Goal: Entertainment & Leisure: Consume media (video, audio)

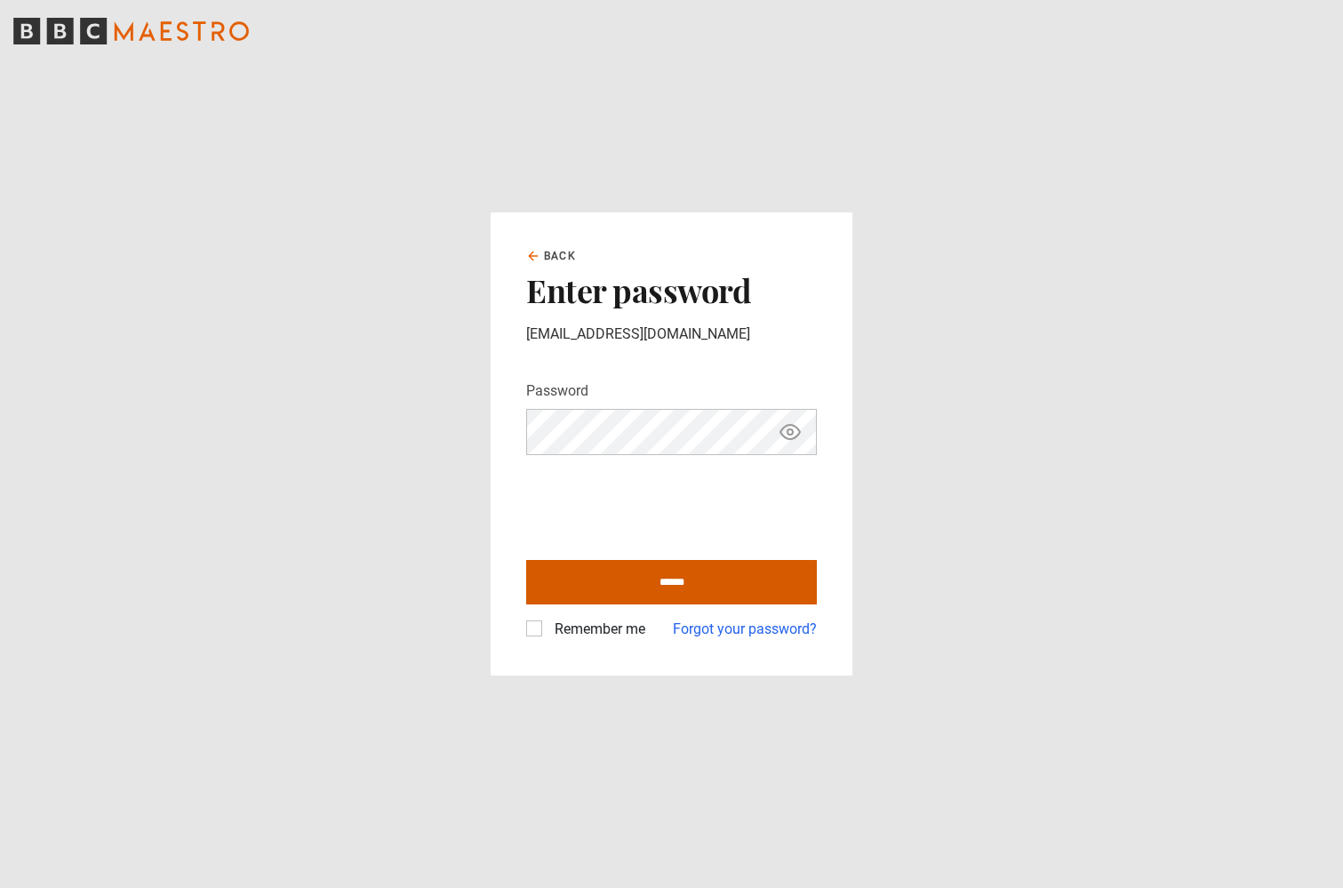
click at [614, 564] on input "******" at bounding box center [671, 582] width 291 height 44
type input "**********"
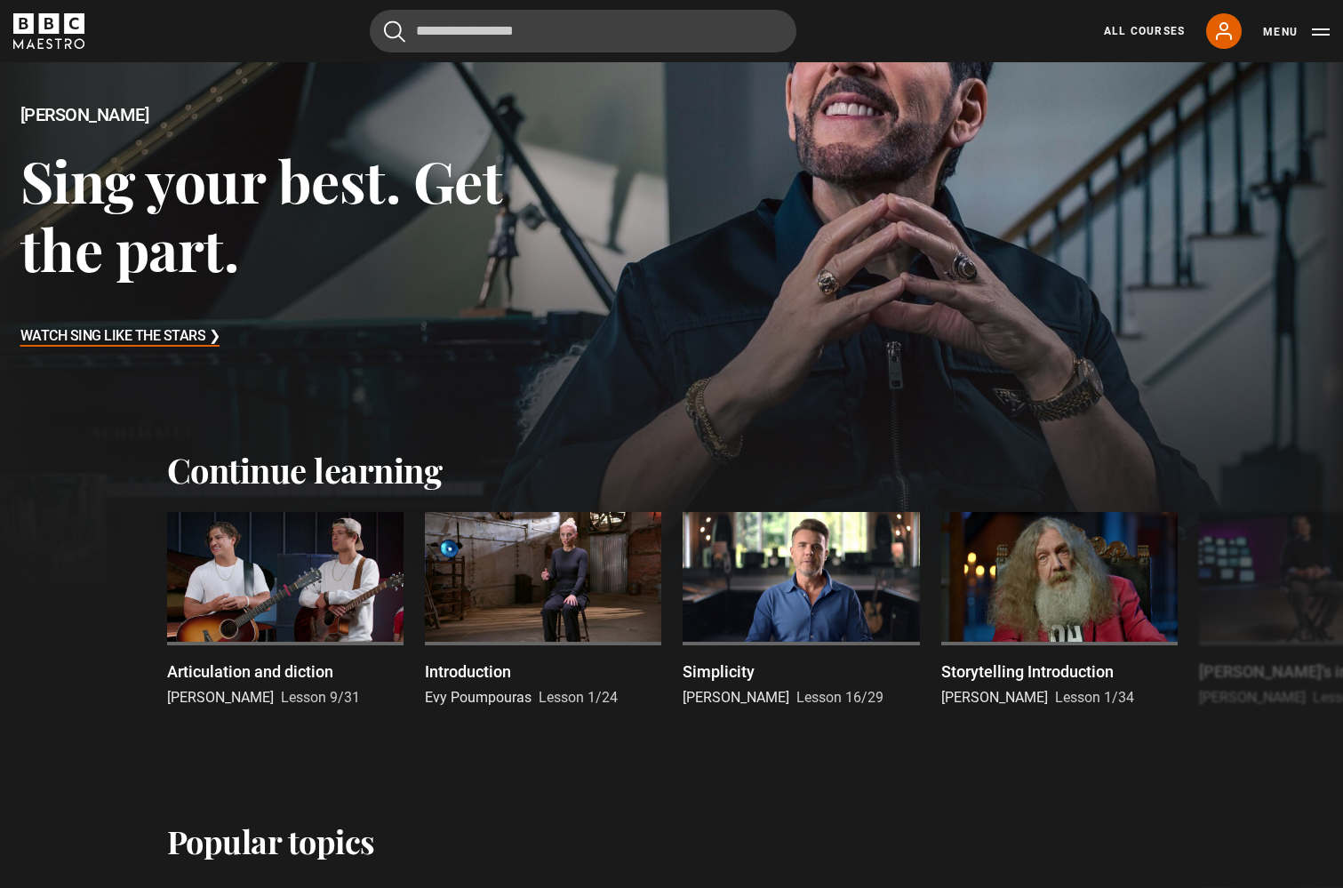
scroll to position [247, 0]
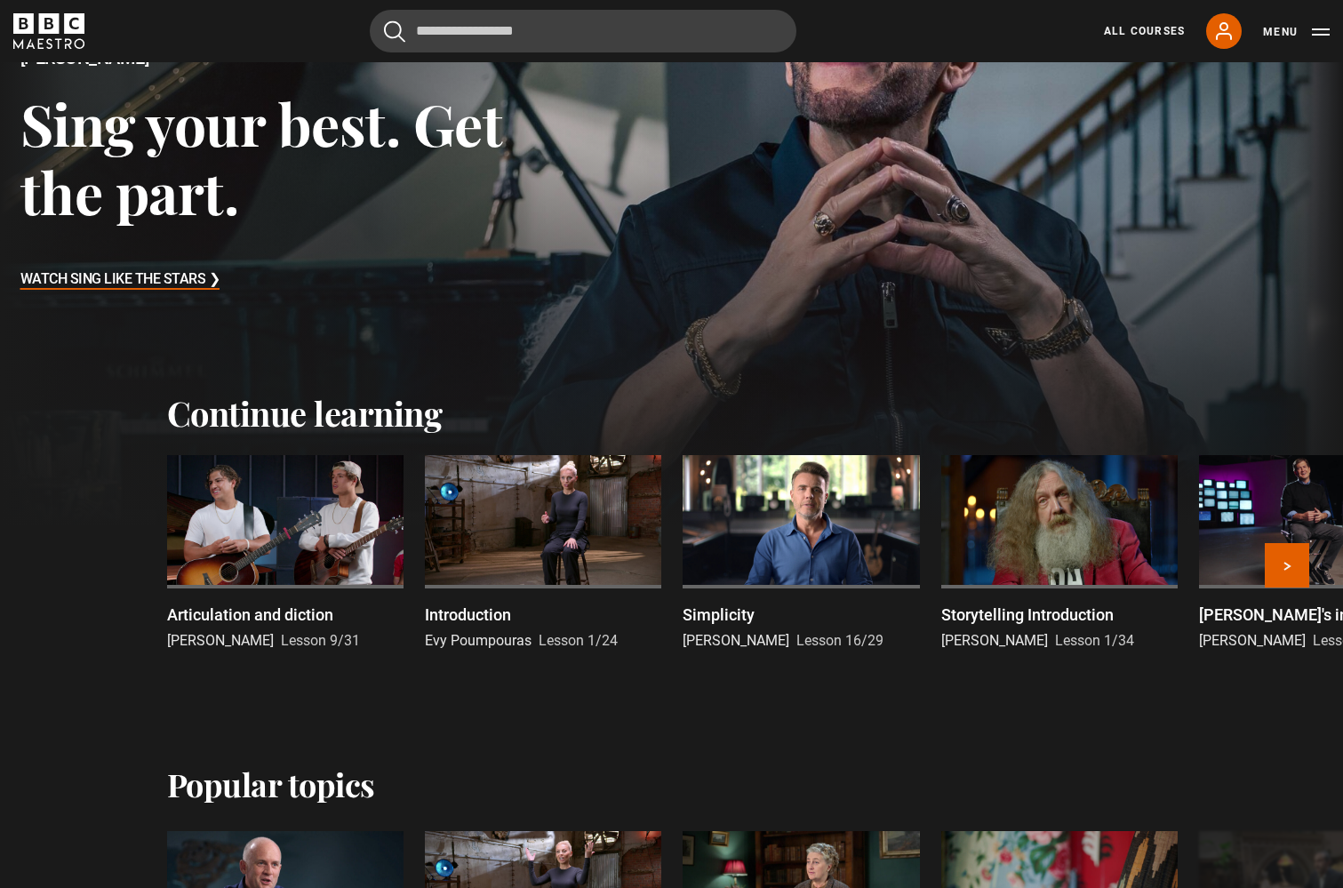
click at [279, 528] on div at bounding box center [285, 521] width 236 height 133
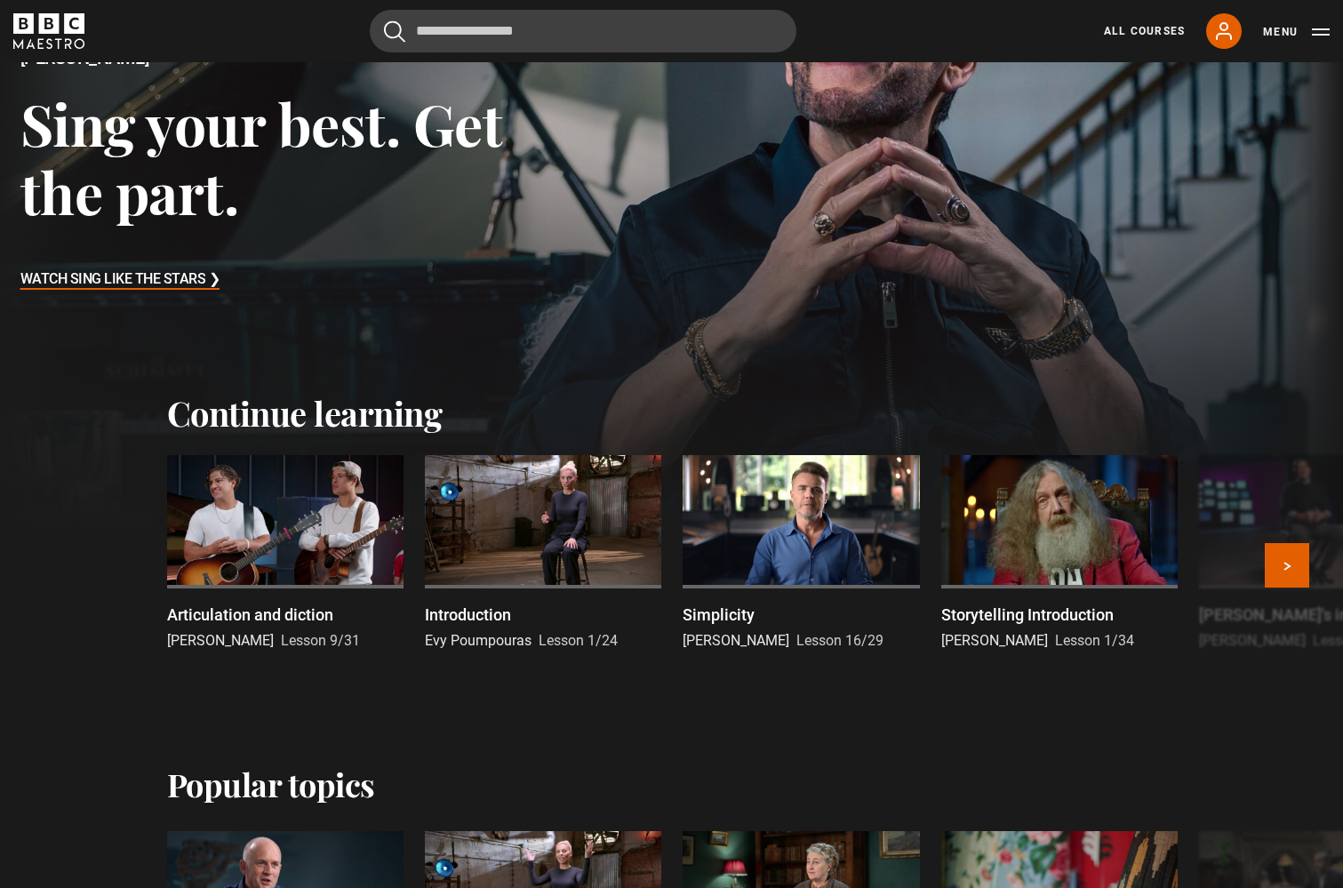
click at [270, 548] on div at bounding box center [285, 521] width 236 height 133
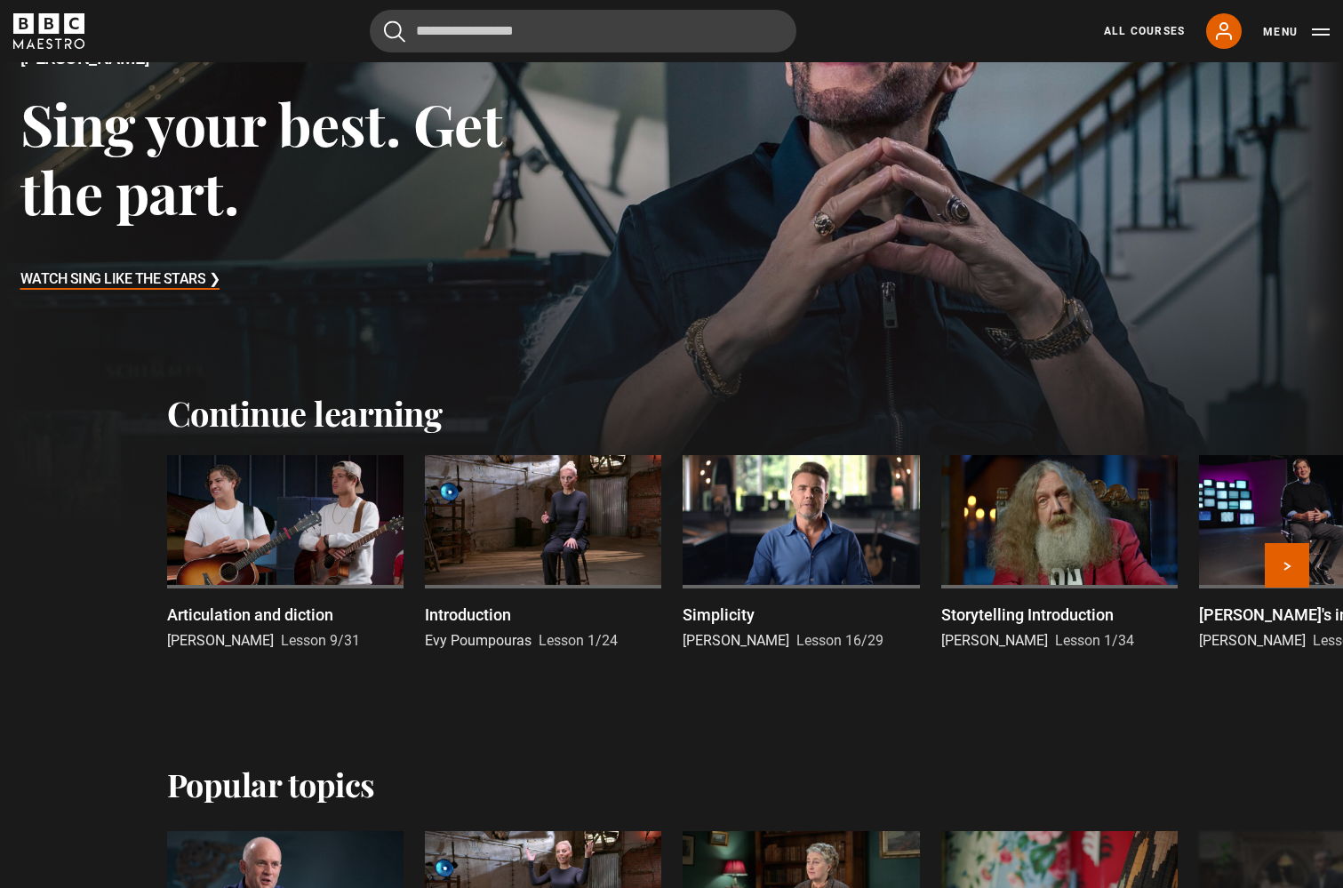
click at [257, 552] on div at bounding box center [285, 521] width 236 height 133
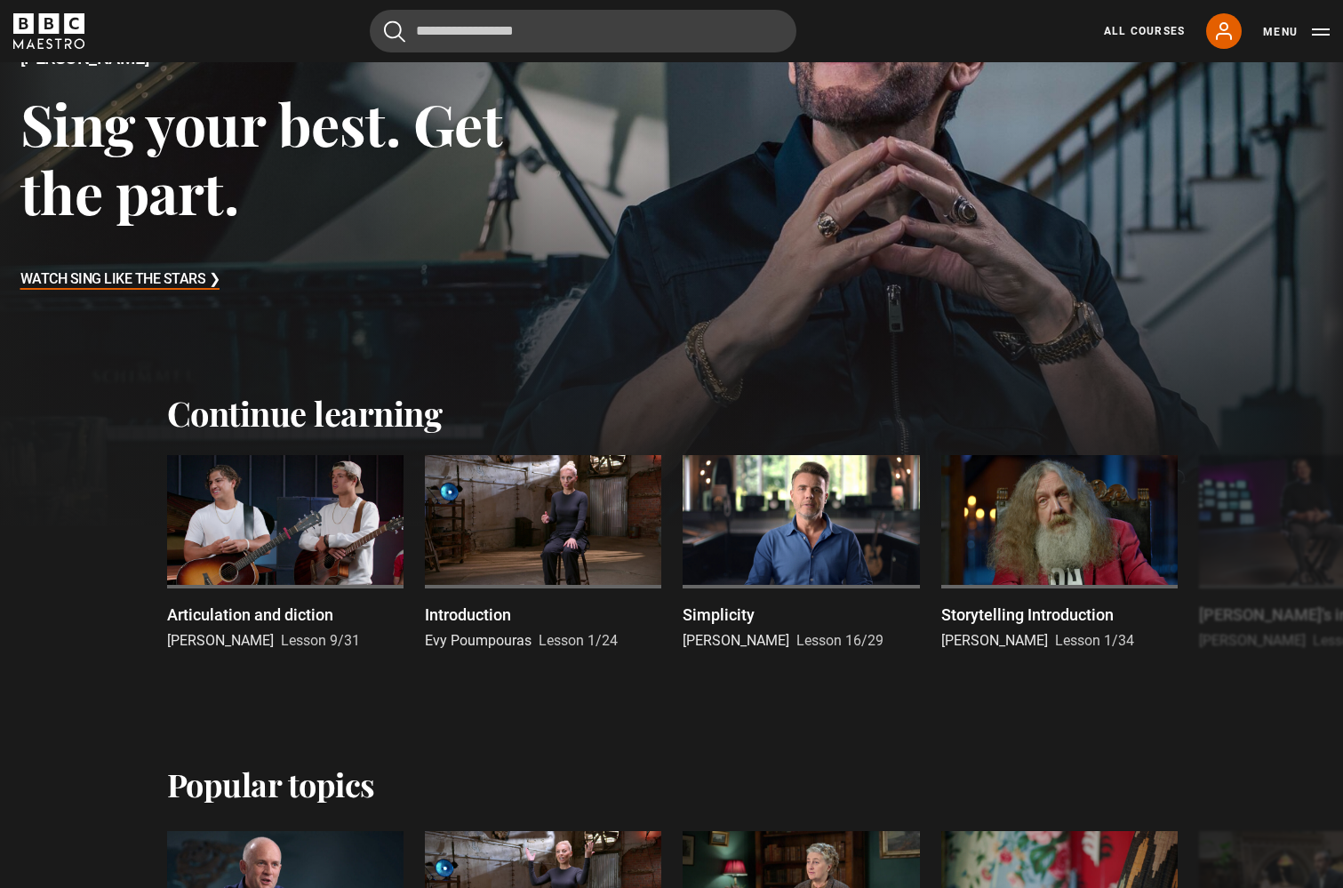
click at [155, 293] on h3 "Watch Sing Like the Stars ❯" at bounding box center [120, 280] width 200 height 27
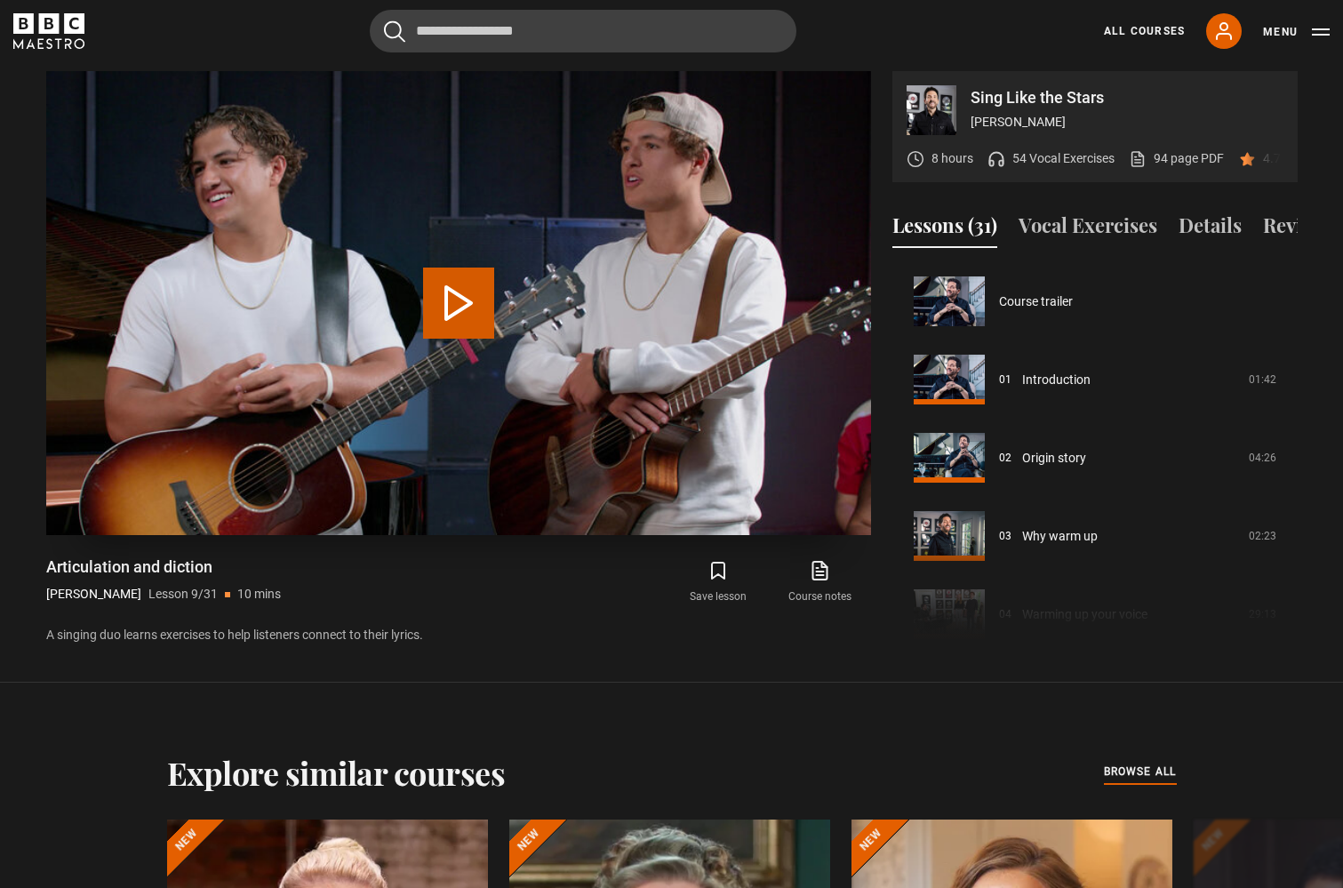
scroll to position [626, 0]
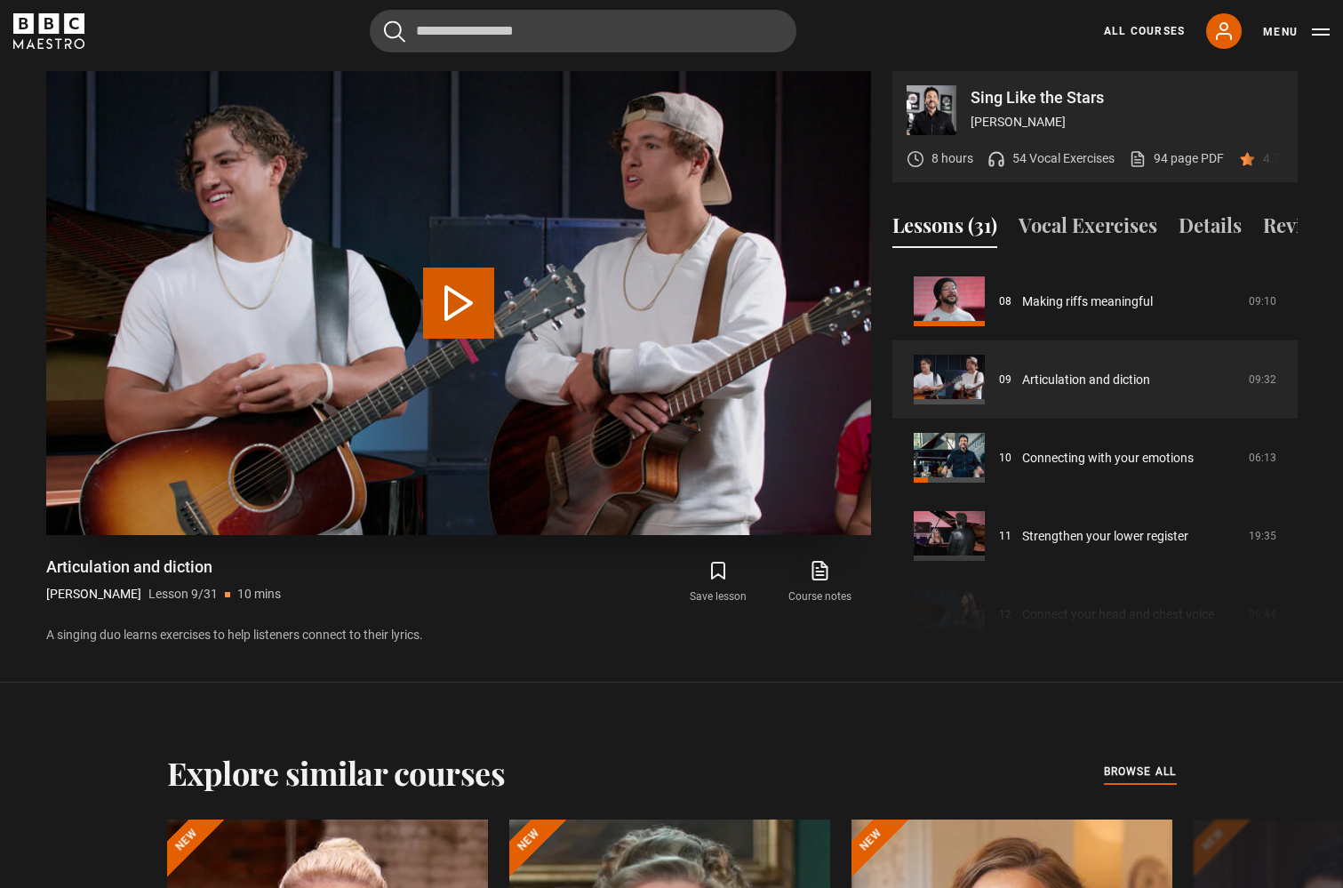
click at [437, 297] on button "Play Lesson Articulation and diction" at bounding box center [458, 302] width 71 height 71
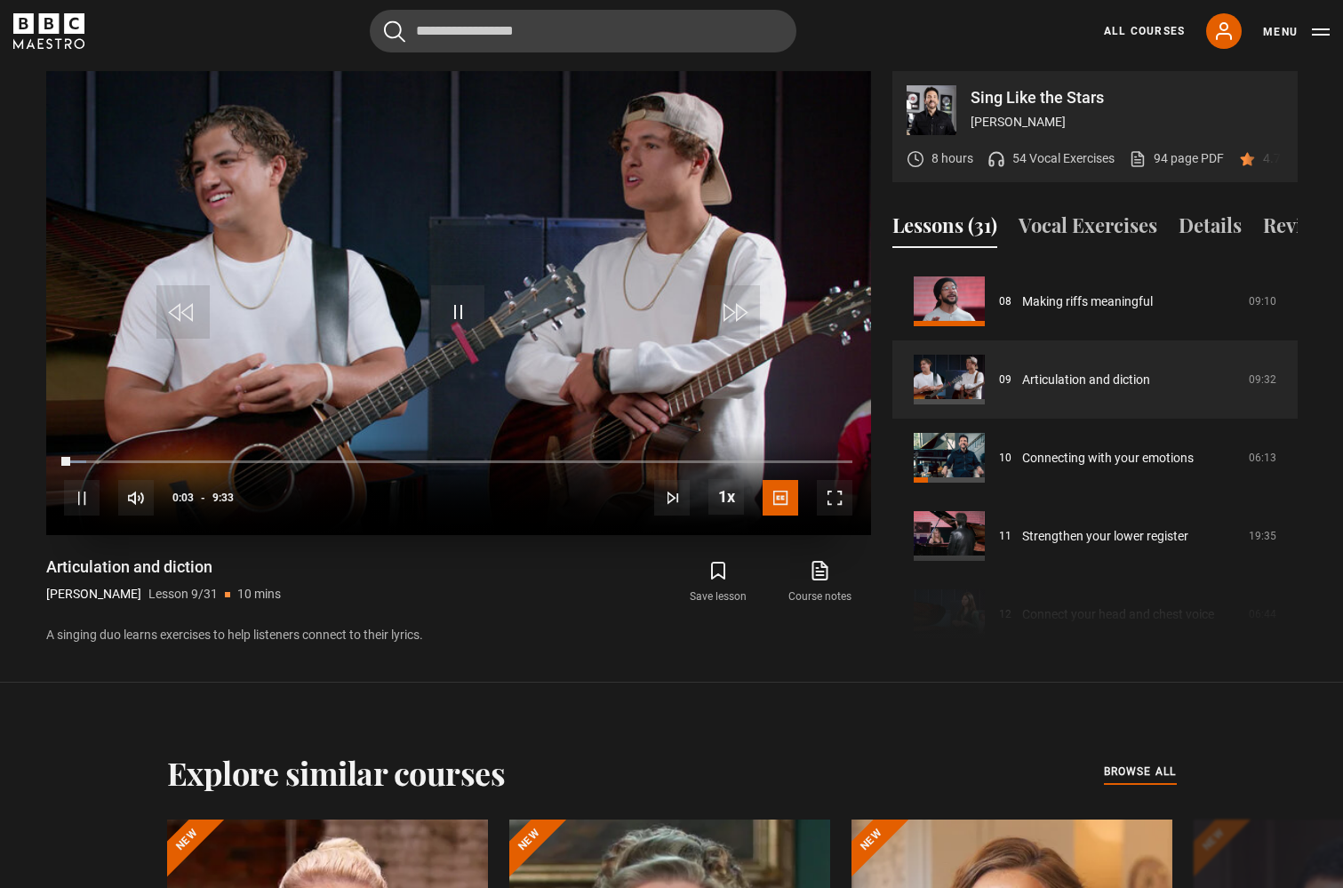
click at [456, 315] on span "Video Player" at bounding box center [457, 311] width 53 height 53
drag, startPoint x: 63, startPoint y: 463, endPoint x: 35, endPoint y: 463, distance: 28.4
click at [35, 463] on div "Sing Like the Stars Eric Vetro 8 hours 54 Vocal Exercises 94 page PDF (opens in…" at bounding box center [672, 358] width 1280 height 575
click at [441, 307] on span "Video Player" at bounding box center [457, 311] width 53 height 53
click at [833, 506] on span "Video Player" at bounding box center [835, 498] width 36 height 36
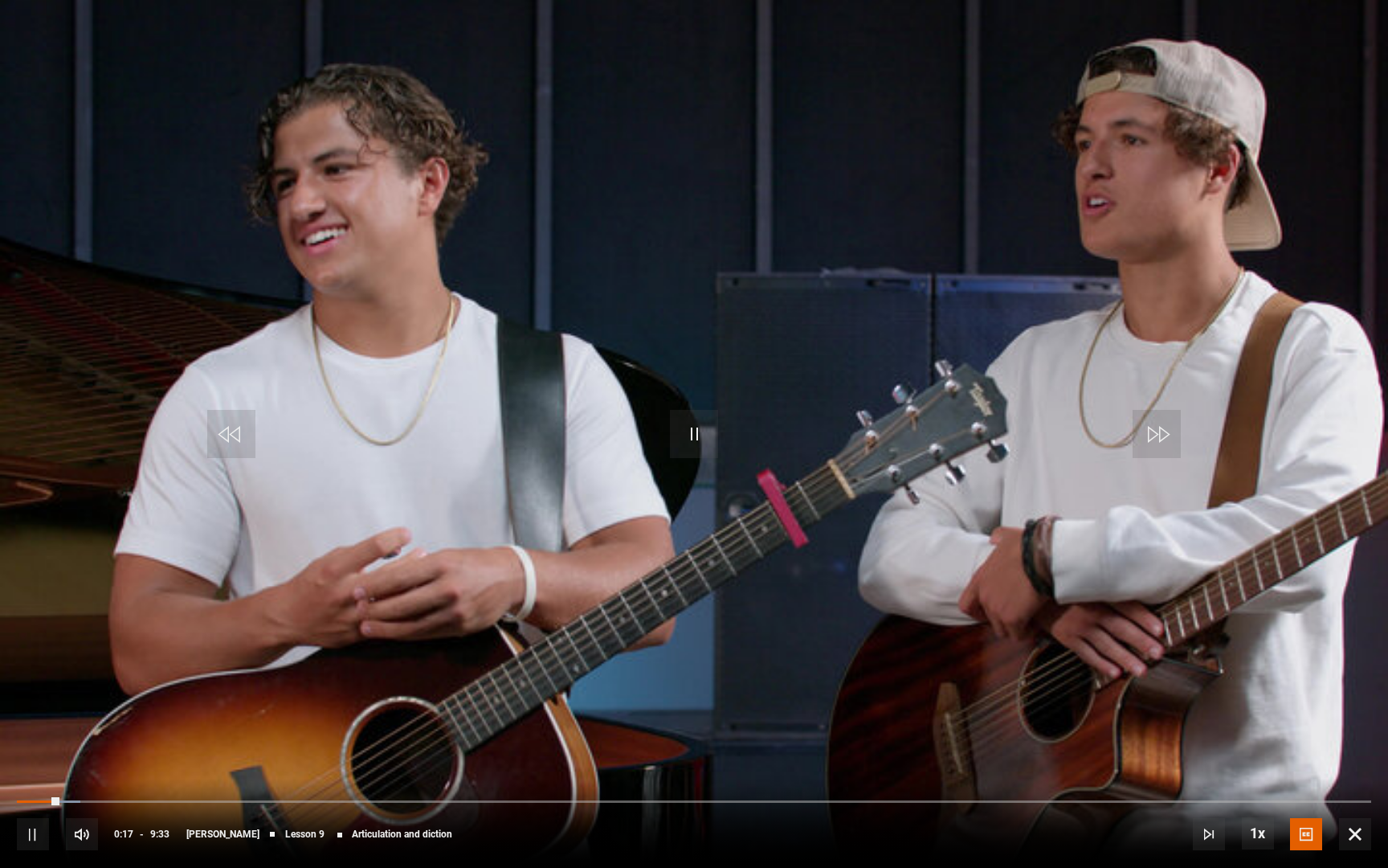
click at [675, 414] on span "Video Player" at bounding box center [694, 433] width 48 height 48
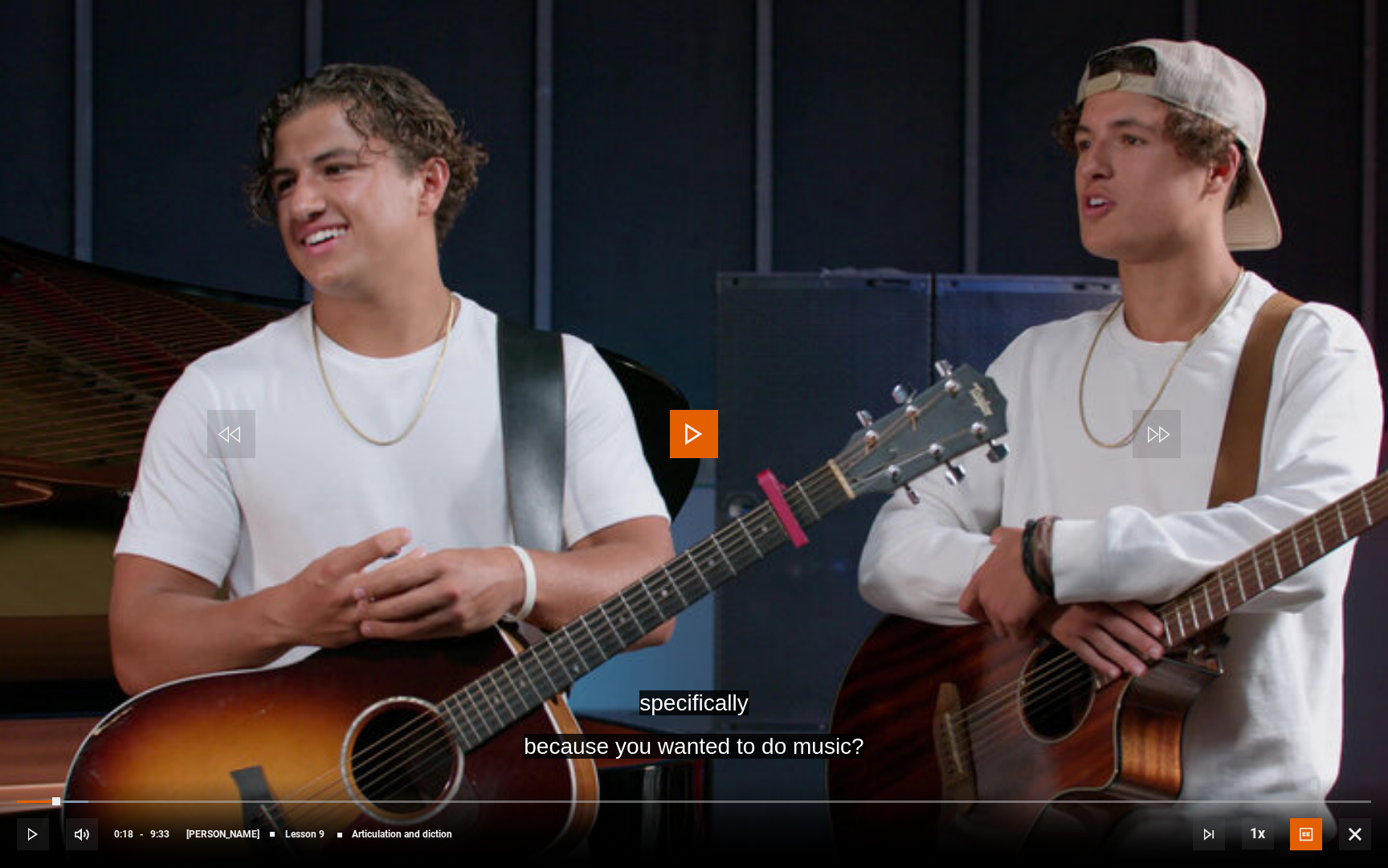
click at [685, 425] on span "Video Player" at bounding box center [694, 433] width 48 height 48
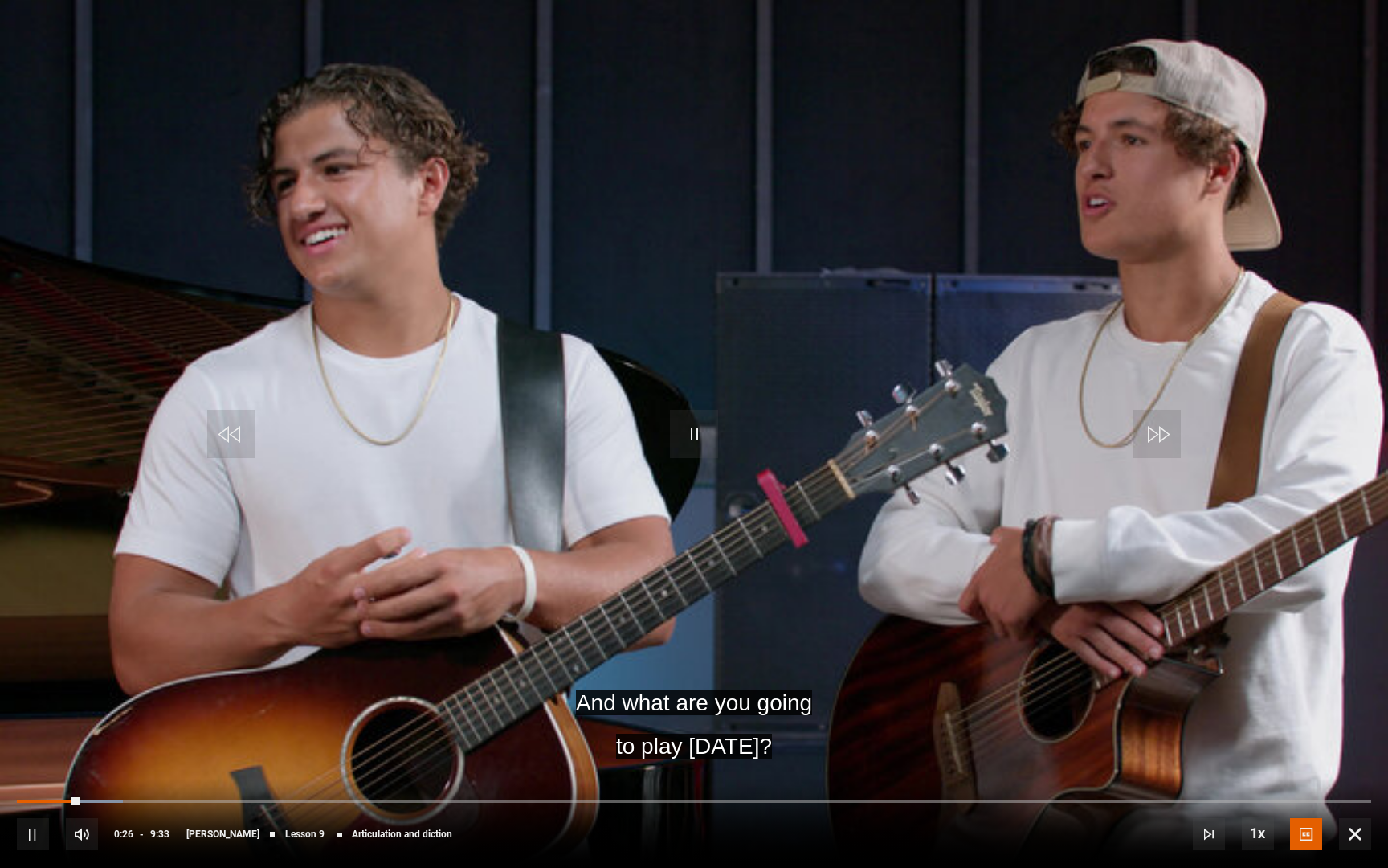
click at [688, 432] on span "Video Player" at bounding box center [694, 433] width 48 height 48
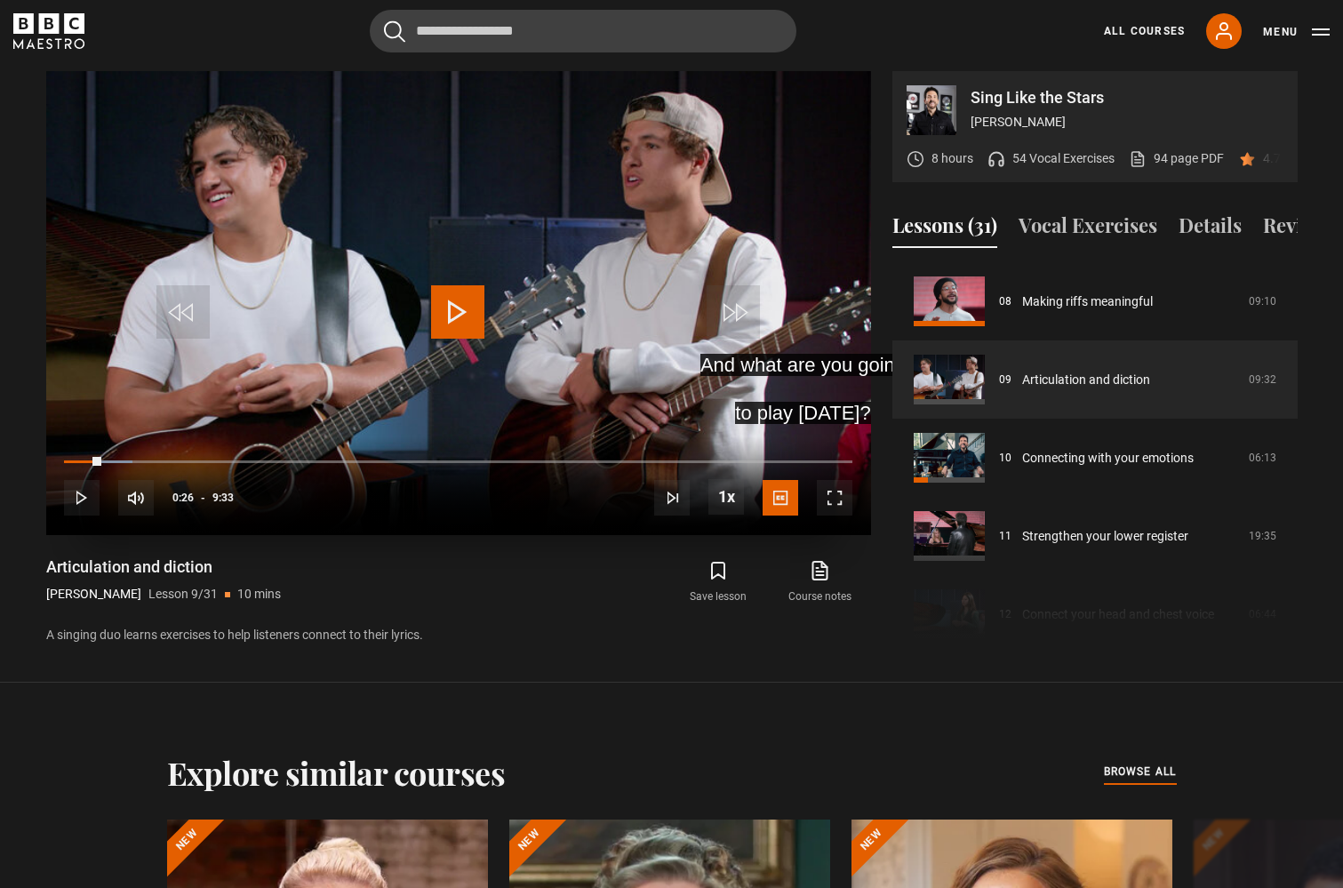
drag, startPoint x: 85, startPoint y: 458, endPoint x: 59, endPoint y: 458, distance: 26.7
click at [61, 458] on div "10s Skip Back 10 seconds Play 10s Skip Forward 10 seconds Loaded : 8.69% 0:14 0…" at bounding box center [458, 485] width 825 height 99
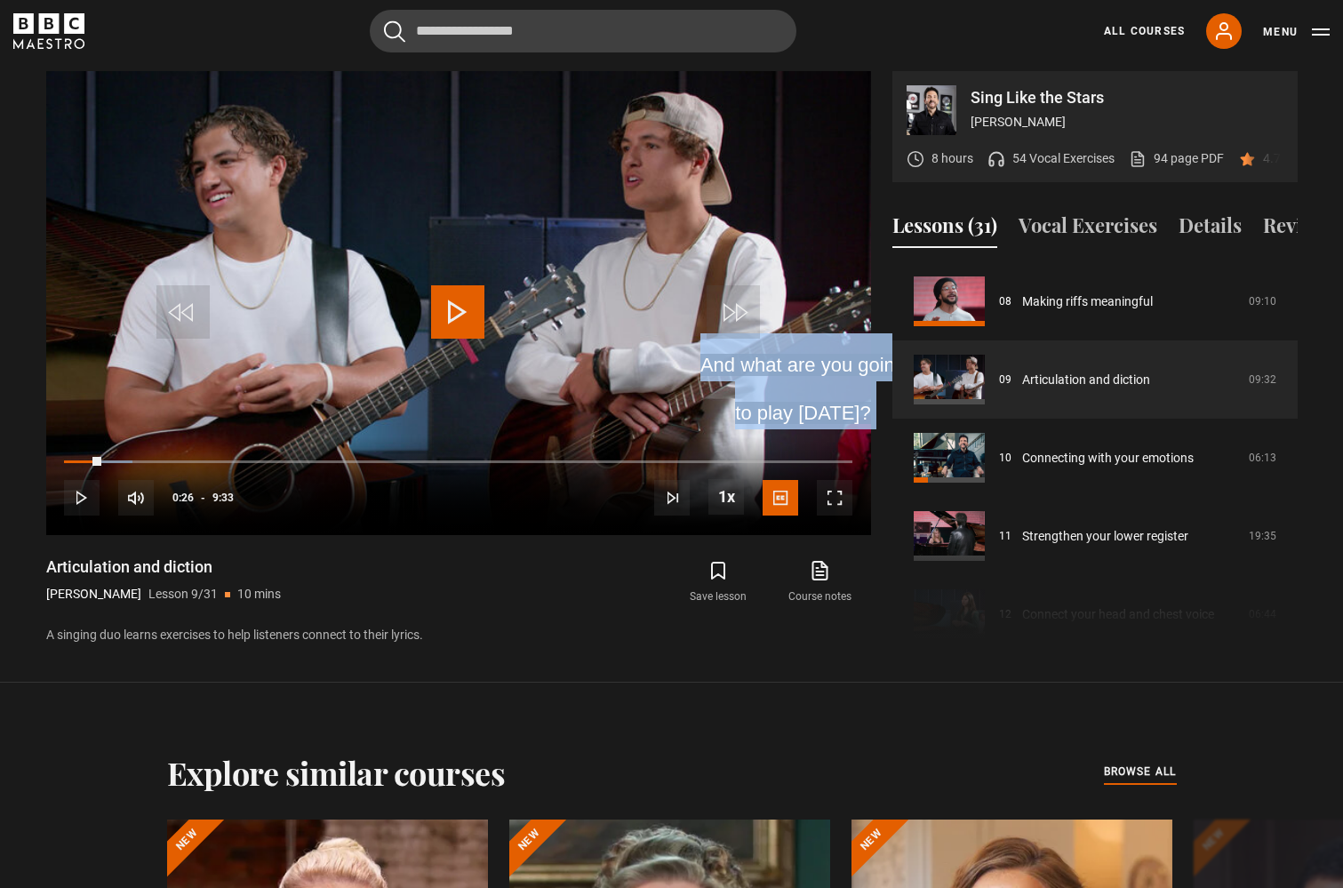
drag, startPoint x: 85, startPoint y: 458, endPoint x: -20, endPoint y: 463, distance: 105.9
click at [0, 463] on html "Skip to main content Cancel Courses Previous courses Next courses Agatha Christ…" at bounding box center [671, 496] width 1343 height 2787
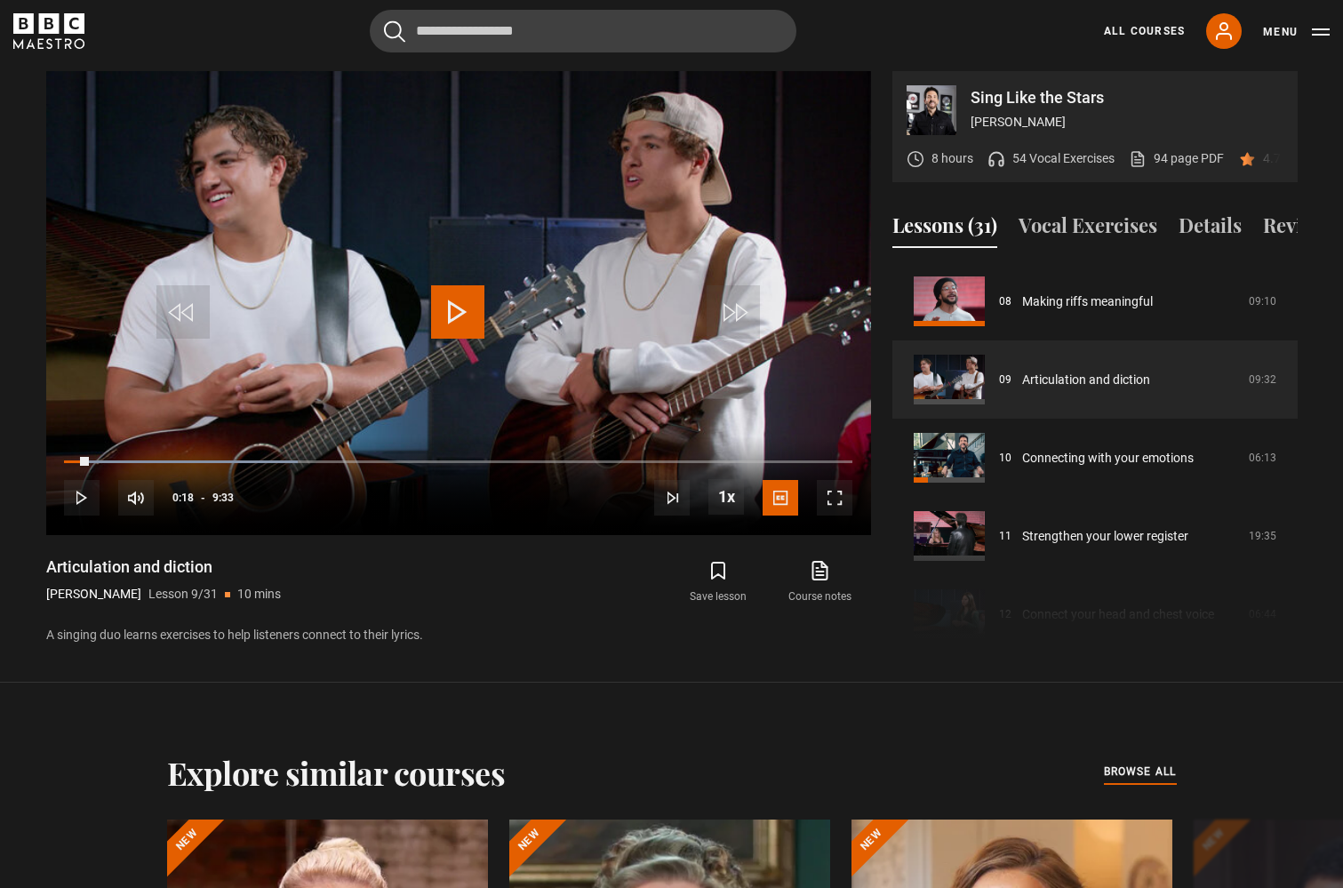
drag, startPoint x: 89, startPoint y: 460, endPoint x: 21, endPoint y: 461, distance: 67.5
click at [21, 461] on section "Sing Like the Stars Eric Vetro 8 hours 54 Vocal Exercises 94 page PDF (opens in…" at bounding box center [671, 341] width 1343 height 682
click at [474, 305] on span "Video Player" at bounding box center [457, 311] width 53 height 53
click at [440, 311] on span "Video Player" at bounding box center [457, 311] width 53 height 53
drag, startPoint x: 61, startPoint y: 459, endPoint x: 13, endPoint y: 459, distance: 48.0
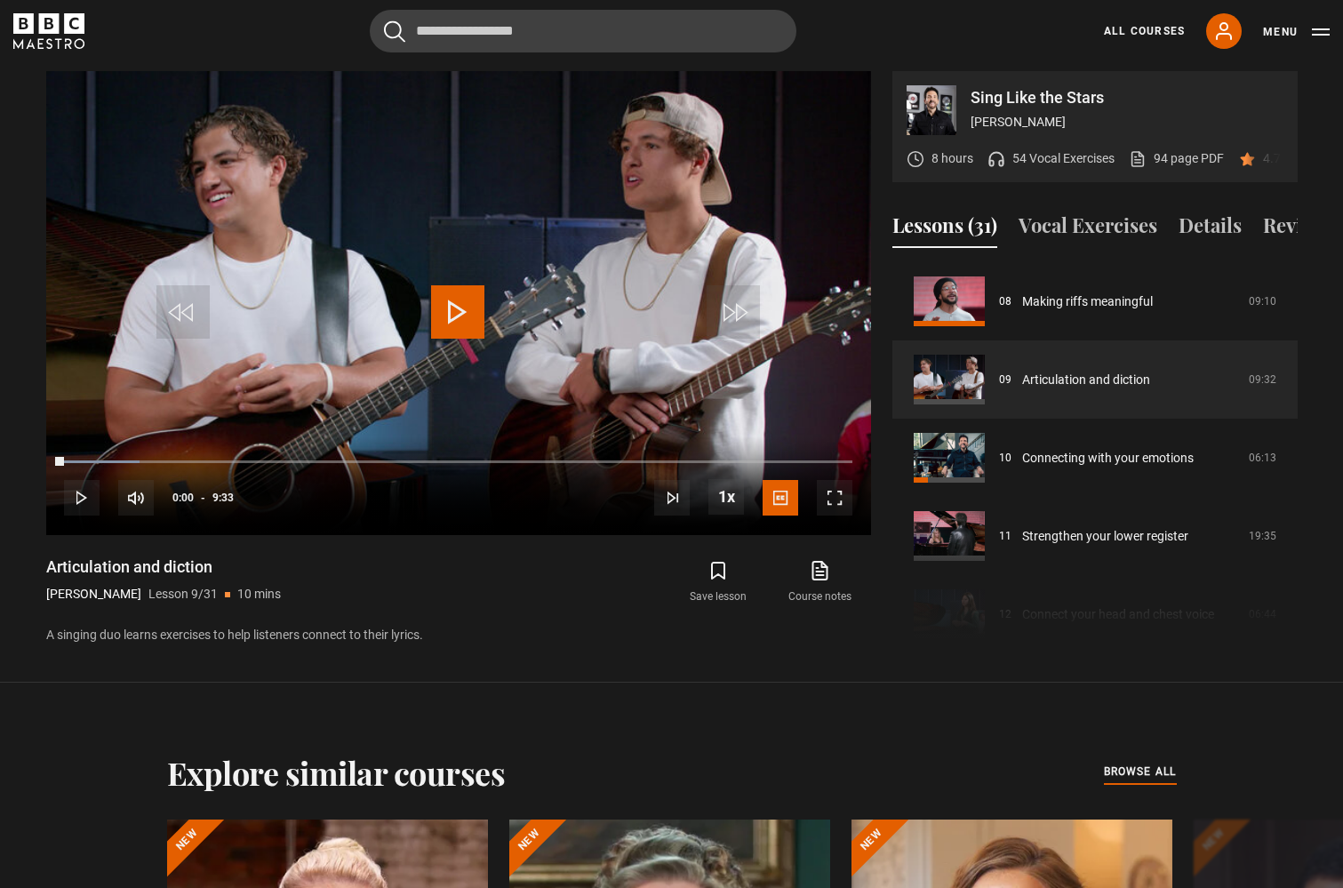
click at [17, 459] on section "Sing Like the Stars Eric Vetro 8 hours 54 Vocal Exercises 94 page PDF (opens in…" at bounding box center [671, 341] width 1343 height 682
click at [448, 289] on span "Video Player" at bounding box center [457, 311] width 53 height 53
click at [829, 498] on span "Video Player" at bounding box center [835, 498] width 36 height 36
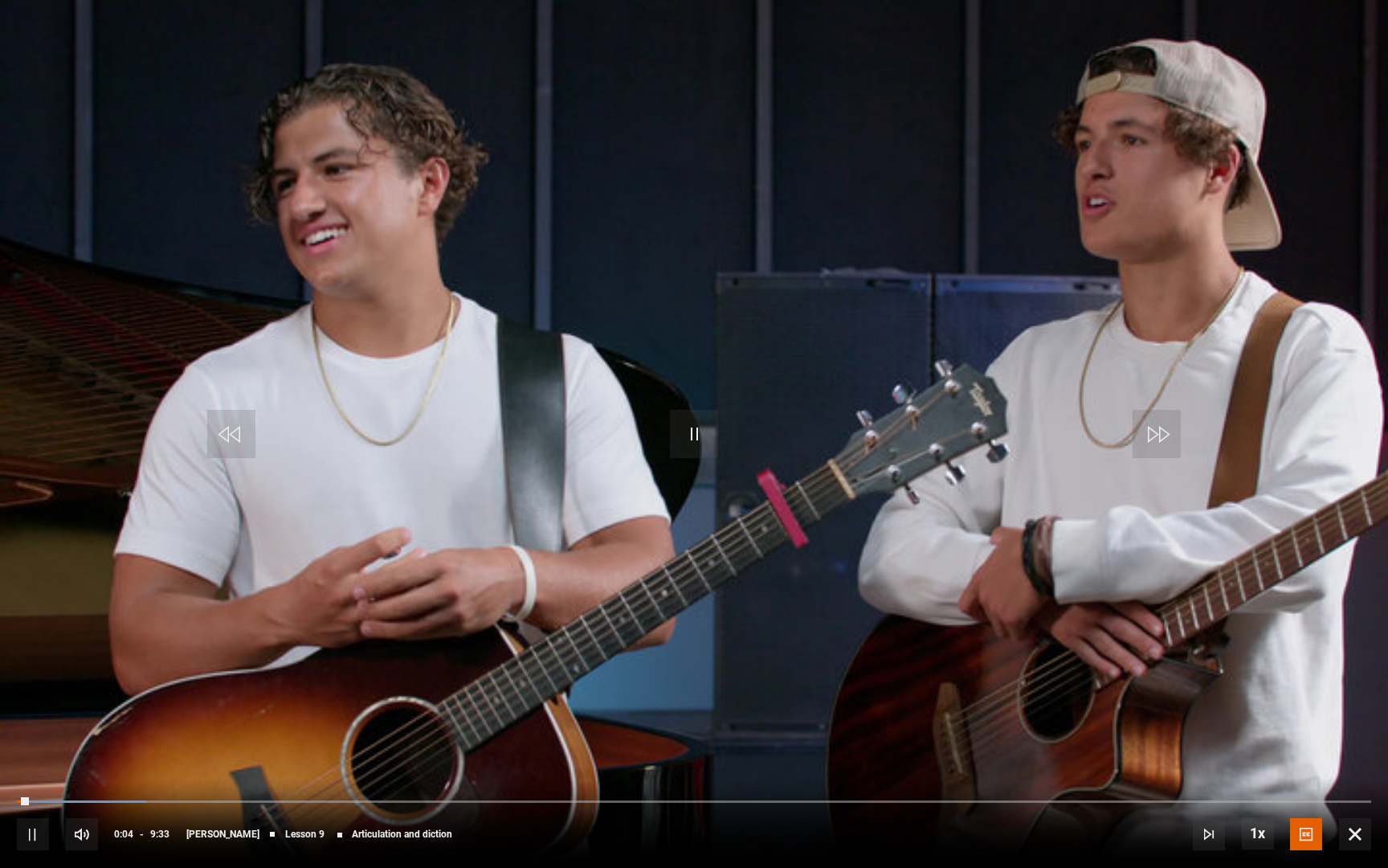
click at [24, 802] on span "Video Player" at bounding box center [33, 835] width 33 height 33
drag, startPoint x: 22, startPoint y: 803, endPoint x: 0, endPoint y: 802, distance: 22.0
click at [0, 802] on div "10s Skip Back 10 seconds Play 10s Skip Forward 10 seconds Loaded : 9.59% 0:02 0…" at bounding box center [694, 823] width 1388 height 90
click at [695, 435] on span "Video Player" at bounding box center [694, 433] width 48 height 48
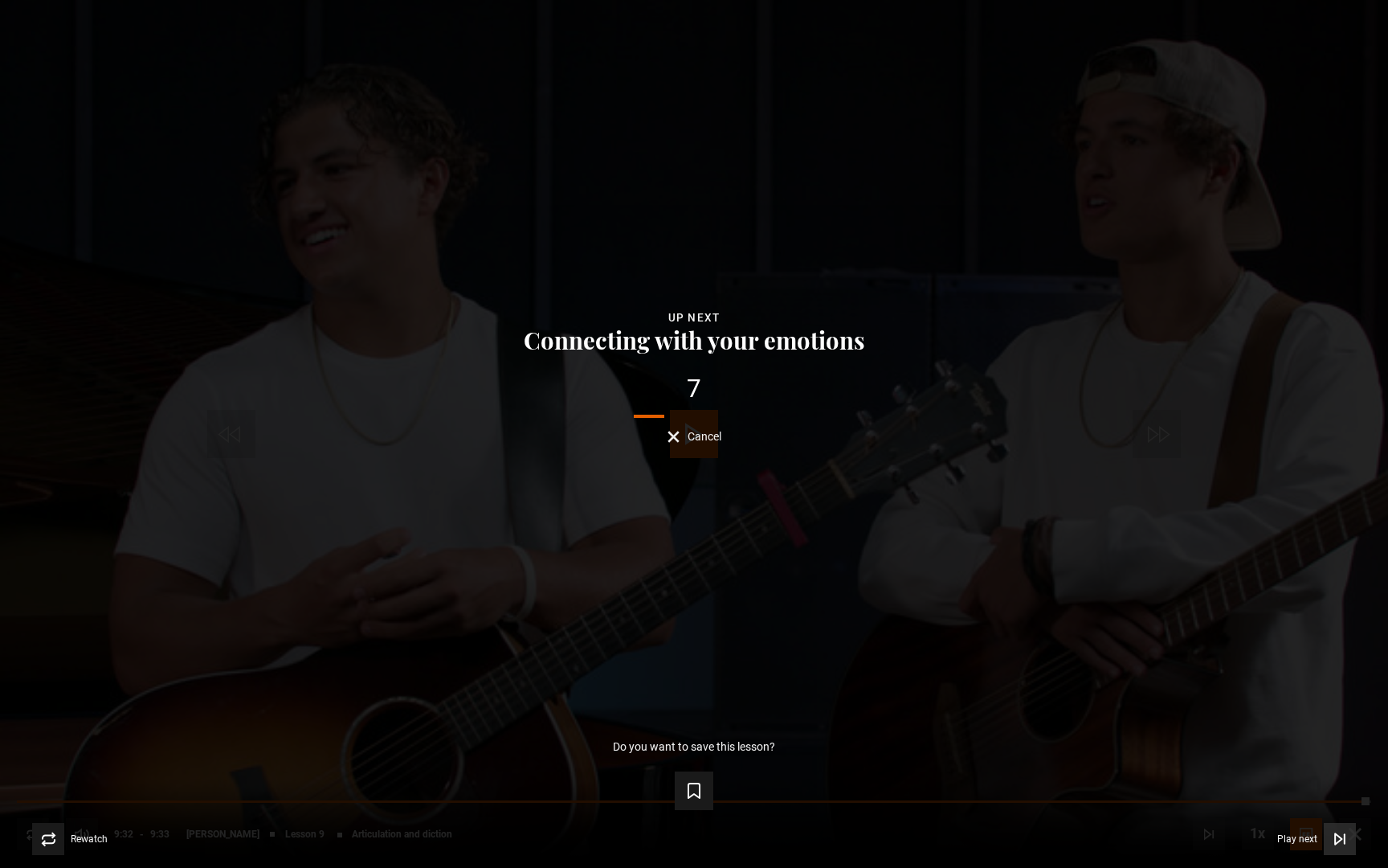
click at [1213, 802] on span "Video Player" at bounding box center [1340, 839] width 33 height 33
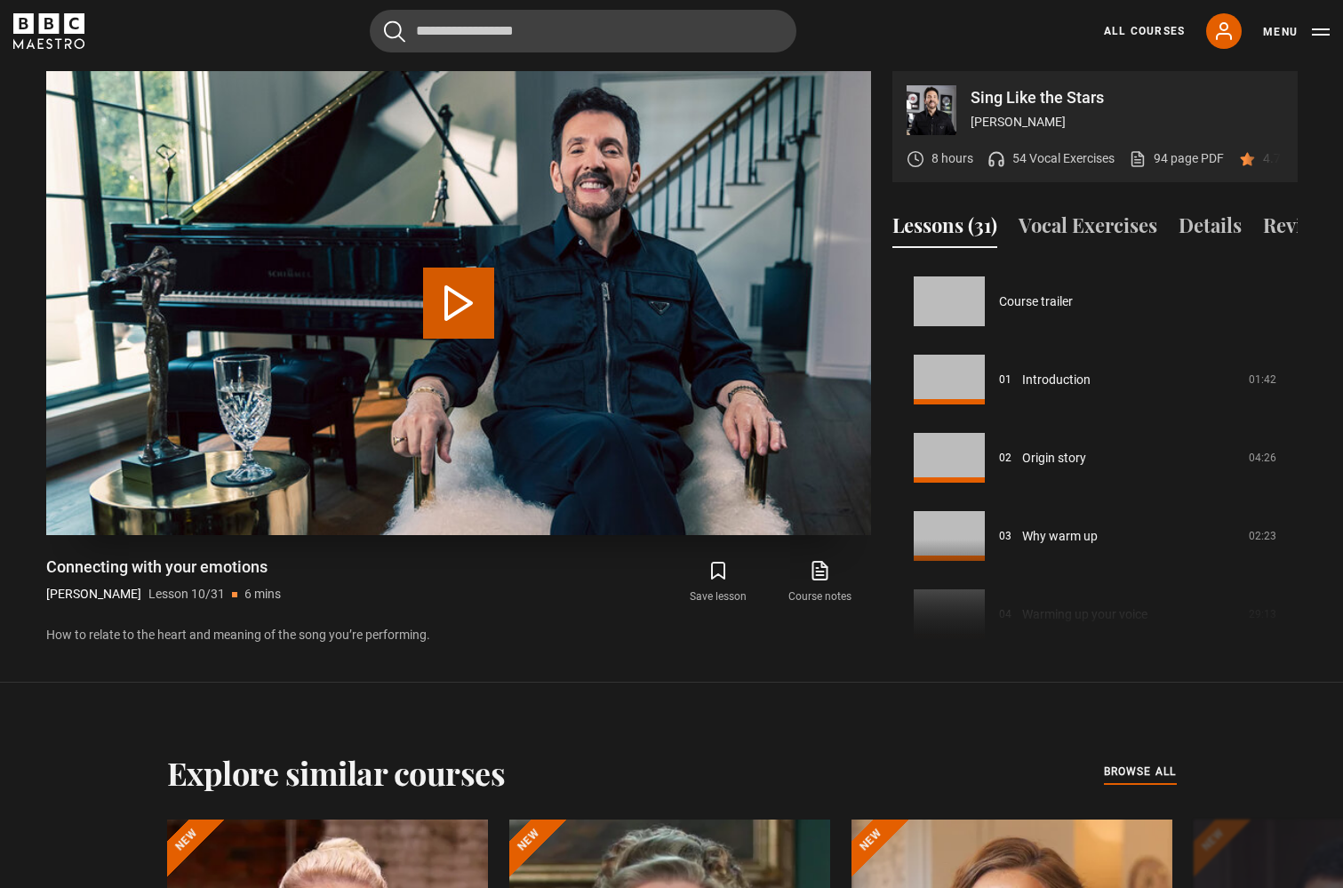
scroll to position [704, 0]
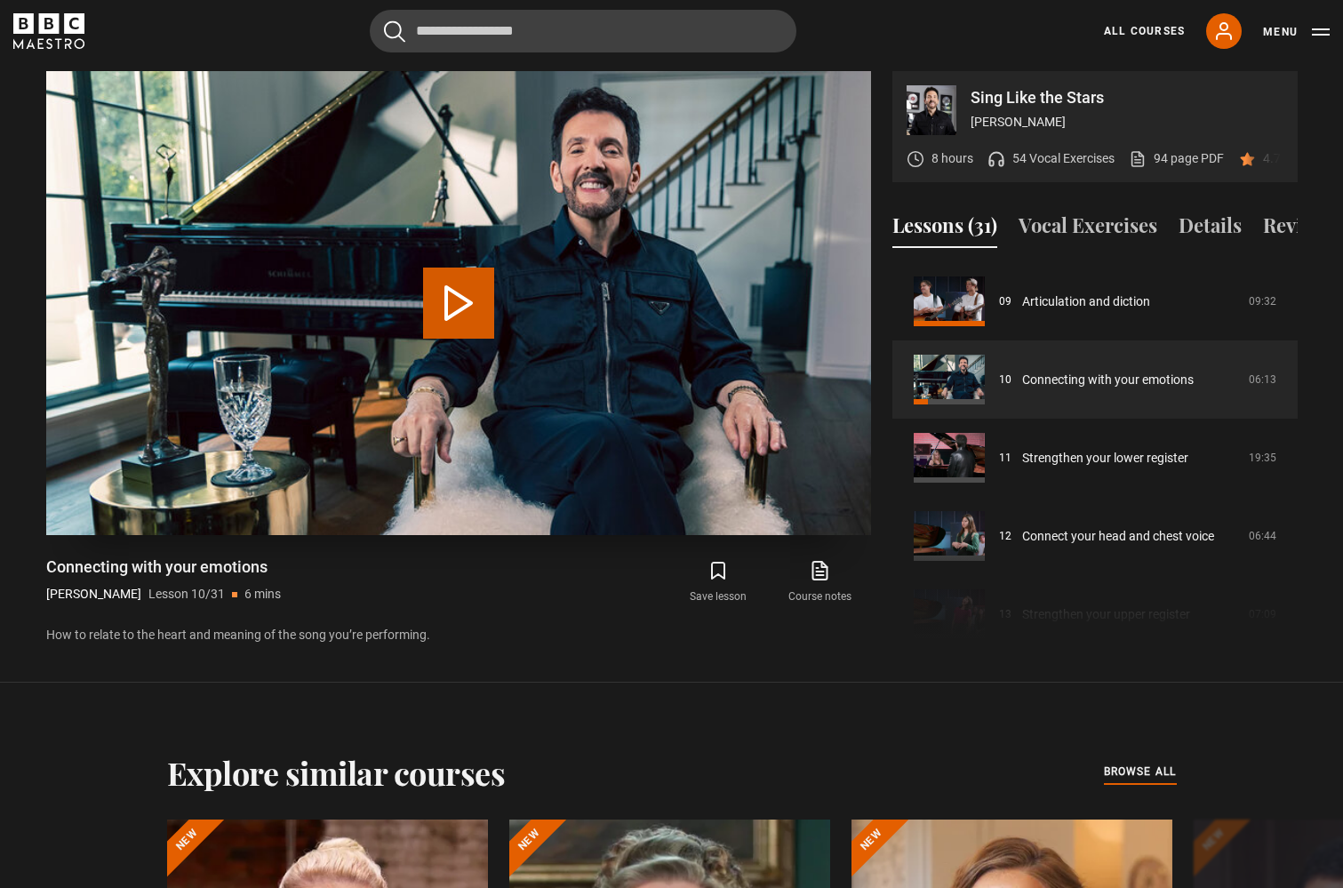
click at [381, 309] on video "Video Player" at bounding box center [458, 303] width 825 height 464
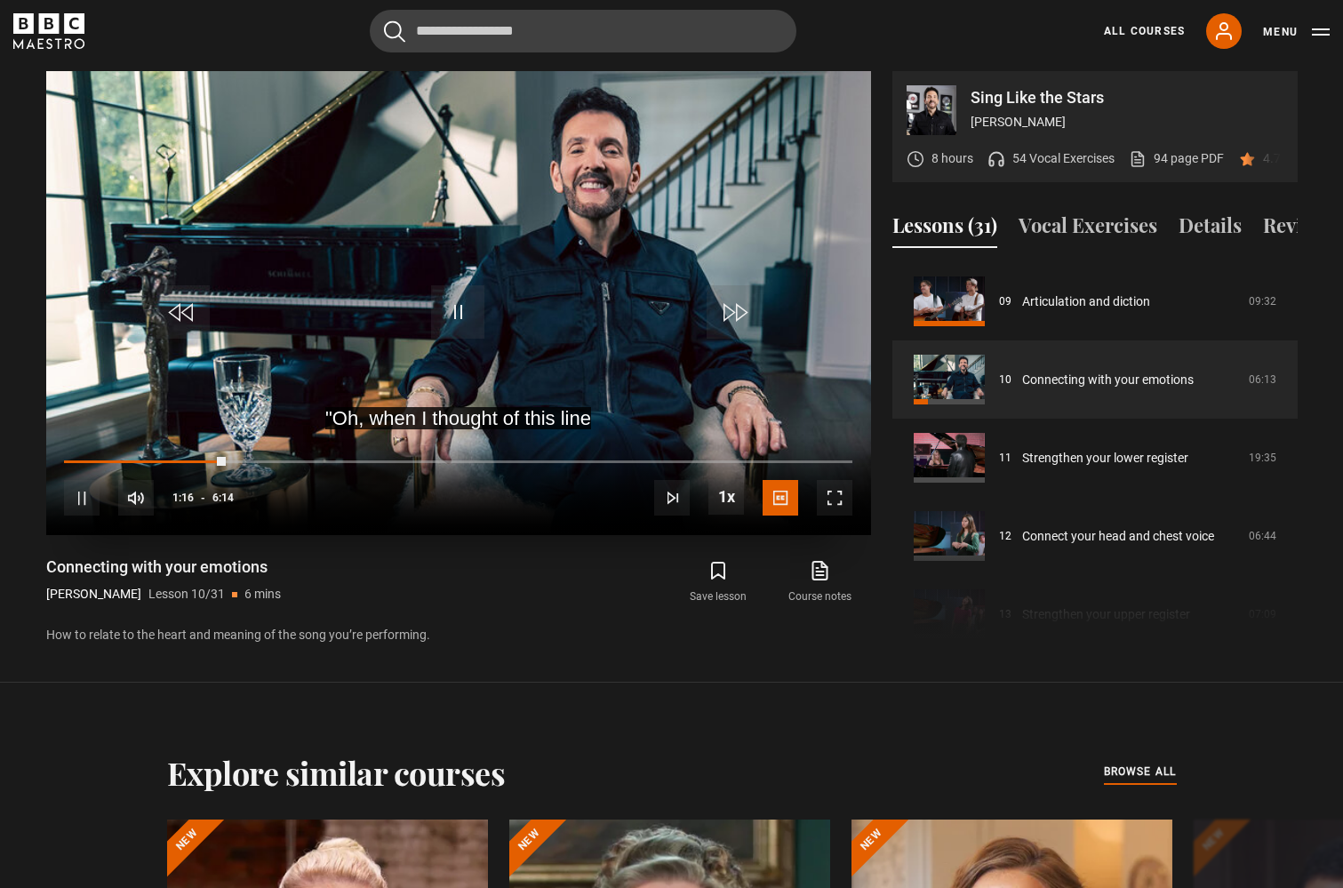
drag, startPoint x: 207, startPoint y: 453, endPoint x: 175, endPoint y: 456, distance: 32.1
click at [175, 456] on div "10s Skip Back 10 seconds Pause 10s Skip Forward 10 seconds Loaded : 0.00% 1:16 …" at bounding box center [458, 485] width 825 height 99
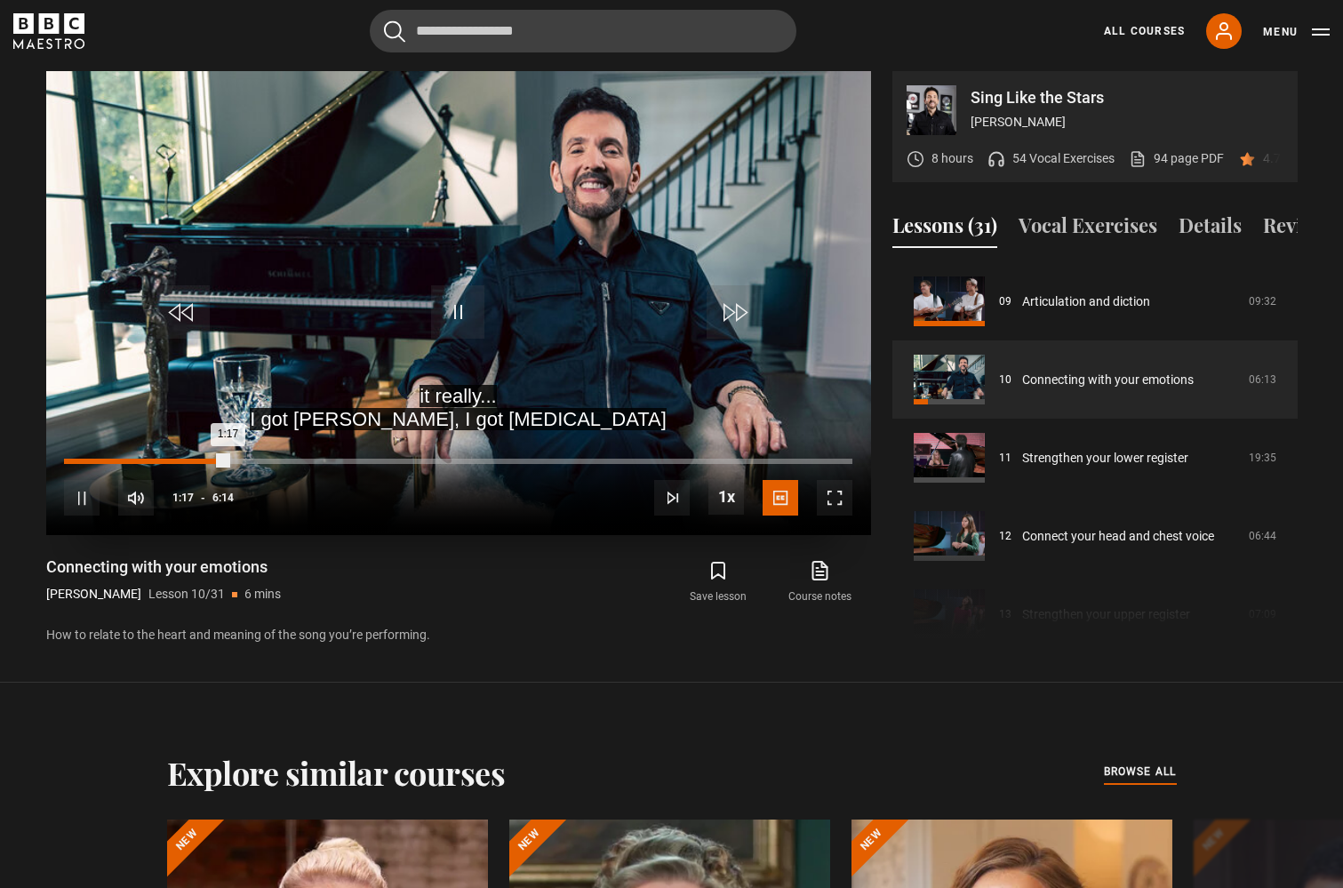
drag, startPoint x: 229, startPoint y: 457, endPoint x: 121, endPoint y: 463, distance: 108.6
click at [120, 463] on div "10s Skip Back 10 seconds Pause 10s Skip Forward 10 seconds Loaded : 0.00% 0:46 …" at bounding box center [458, 485] width 825 height 99
click at [164, 452] on div "10s Skip Back 10 seconds Pause 10s Skip Forward 10 seconds Loaded : 22.68% 0:29…" at bounding box center [458, 485] width 825 height 99
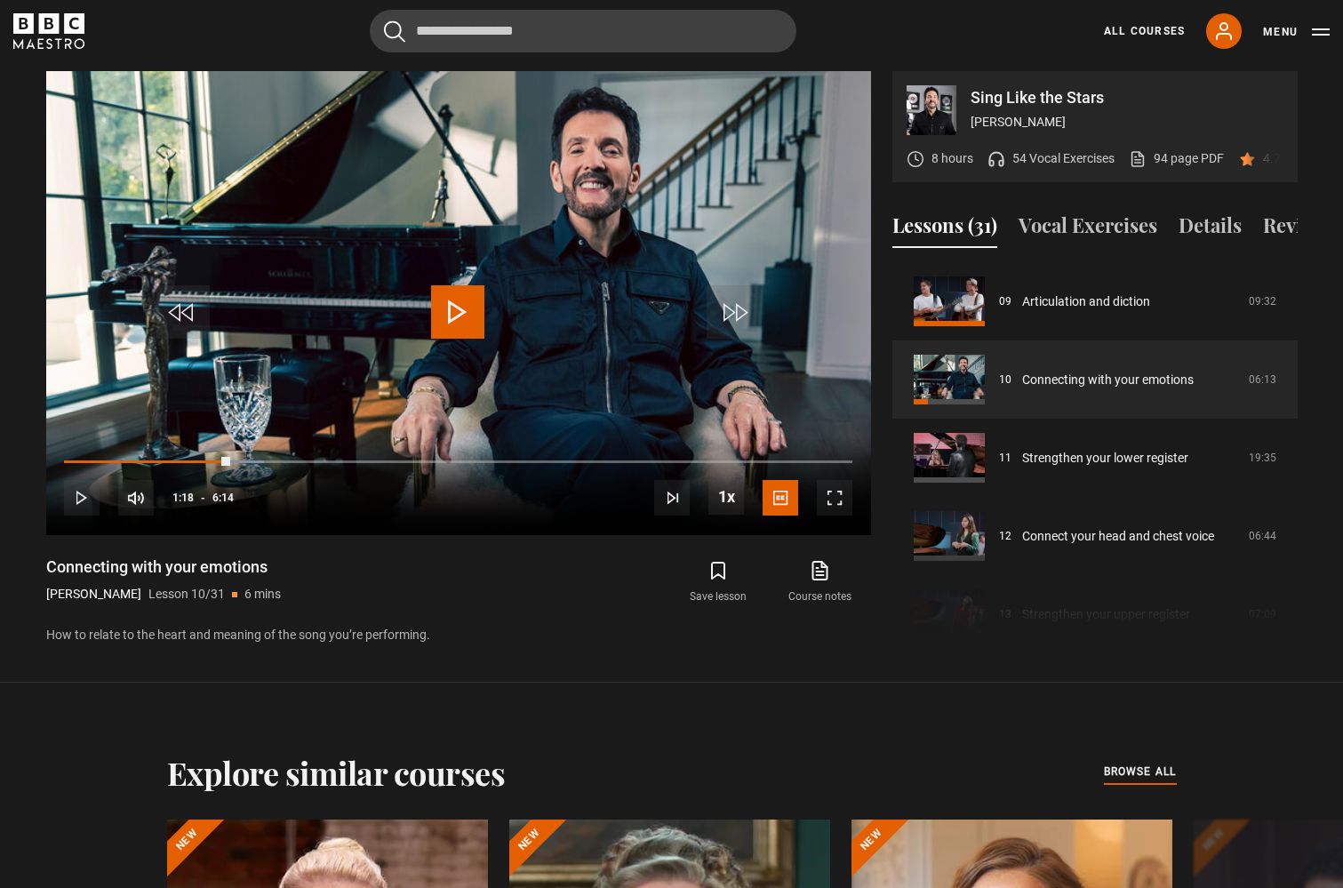
drag, startPoint x: 164, startPoint y: 459, endPoint x: 38, endPoint y: 459, distance: 126.2
click at [38, 459] on div "Sing Like the Stars [PERSON_NAME] 8 hours 54 Vocal Exercises 94 page PDF (opens…" at bounding box center [672, 358] width 1280 height 575
click at [811, 498] on div "10s Skip Back 10 seconds Pause 10s Skip Forward 10 seconds Loaded : 0.00% 0:04 …" at bounding box center [458, 485] width 825 height 99
click at [836, 497] on span "Video Player" at bounding box center [835, 498] width 36 height 36
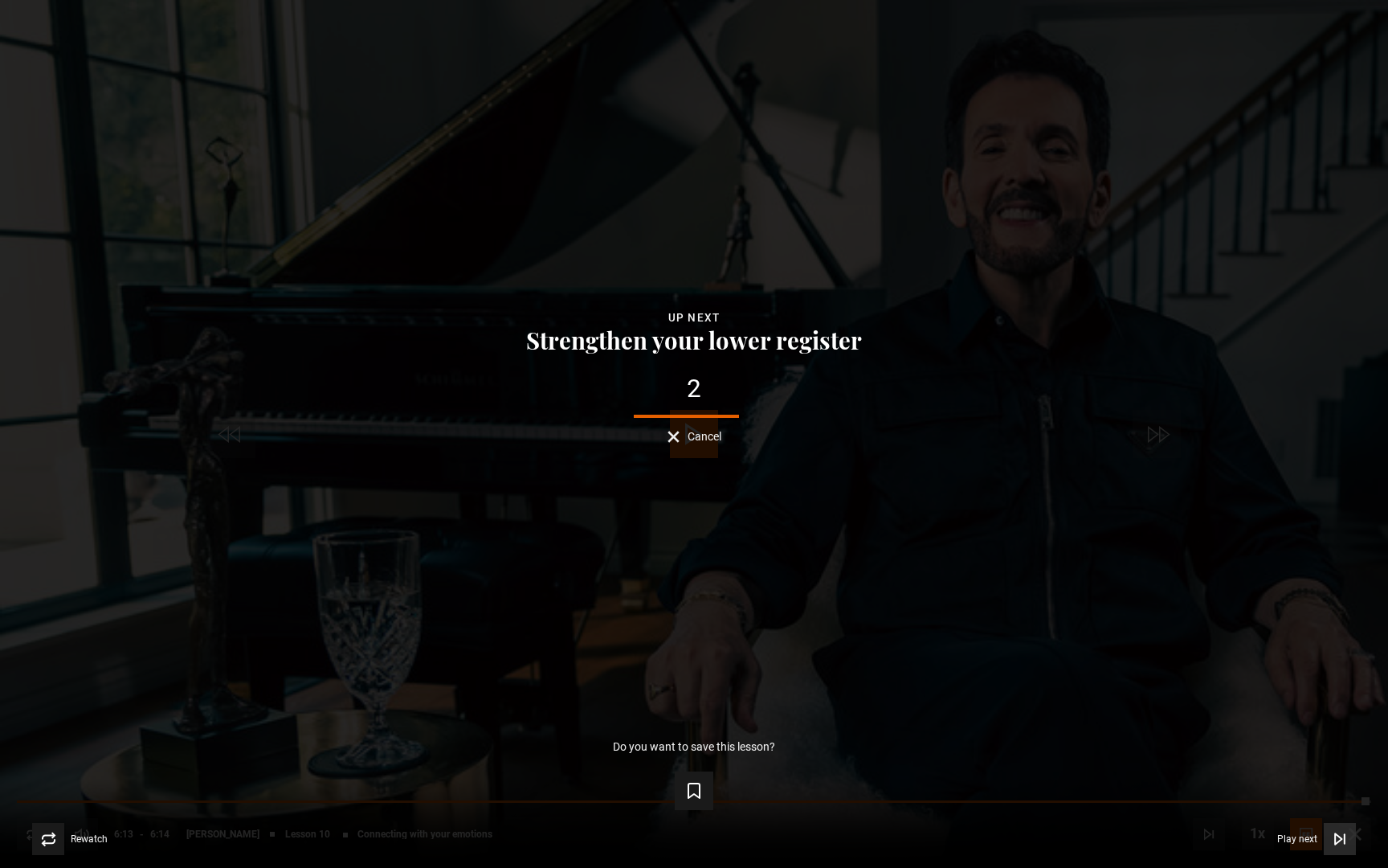
click at [1213, 802] on span "Video Player" at bounding box center [1340, 839] width 33 height 33
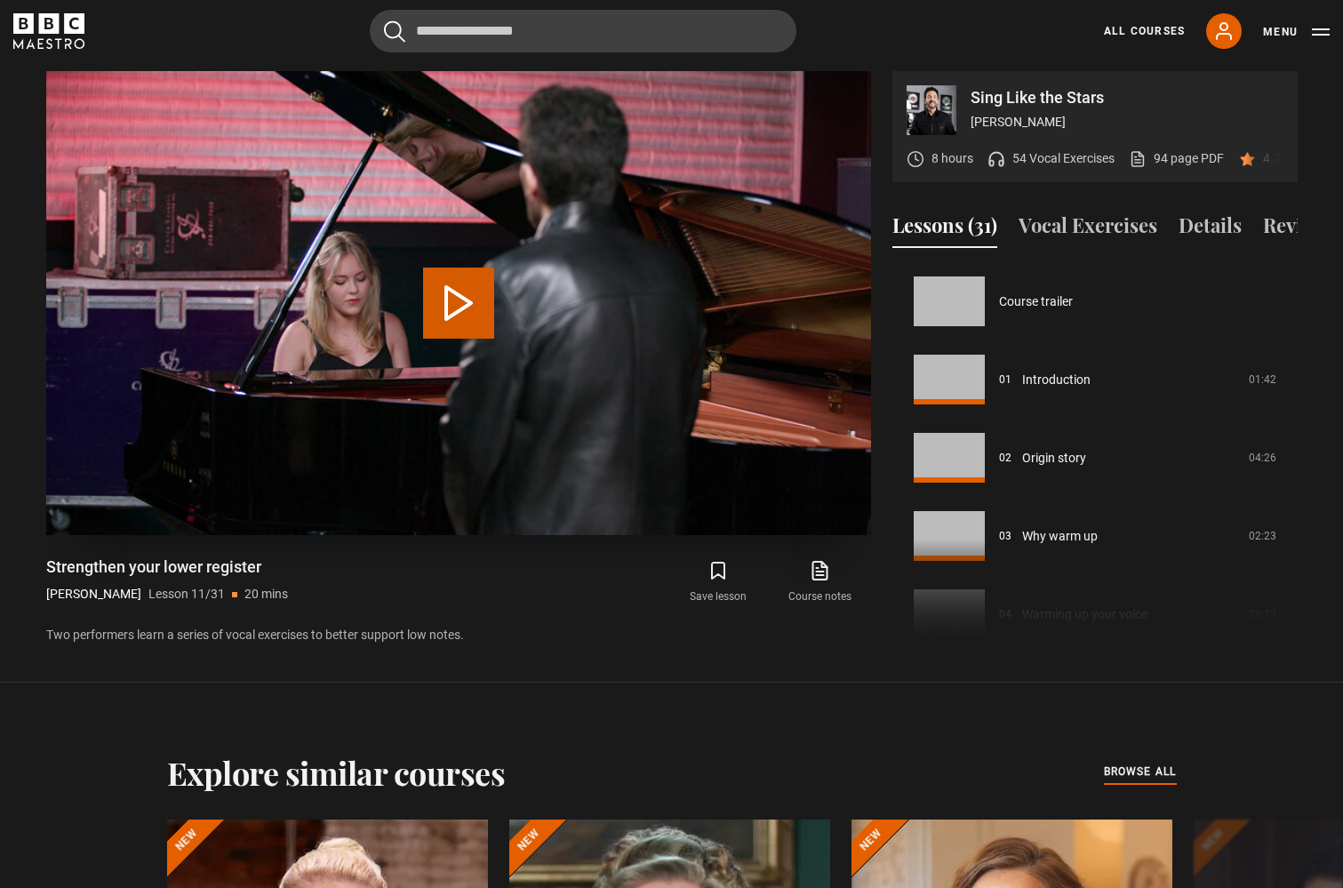
scroll to position [782, 0]
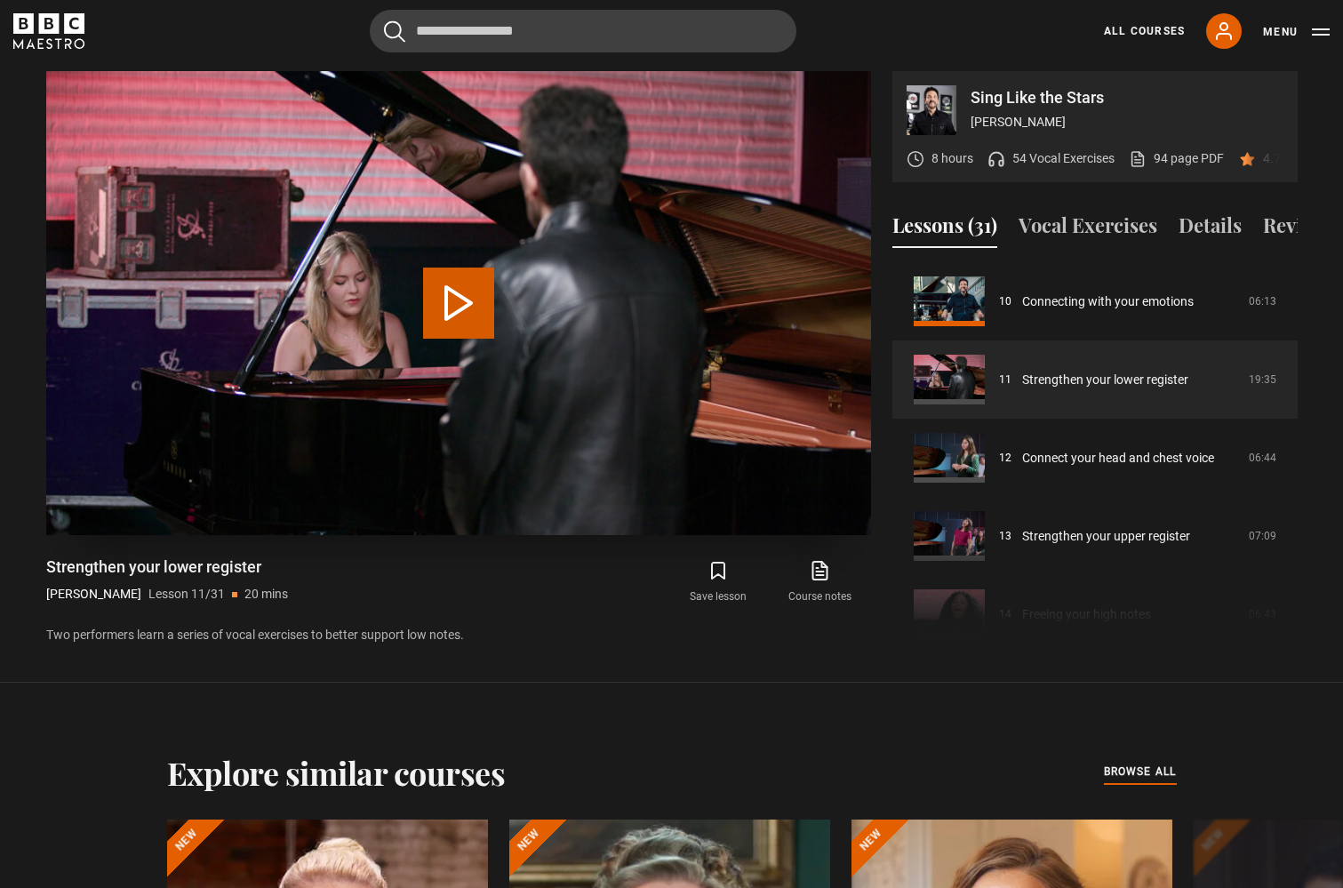
click at [462, 315] on button "Play Lesson Strengthen your lower register" at bounding box center [458, 302] width 71 height 71
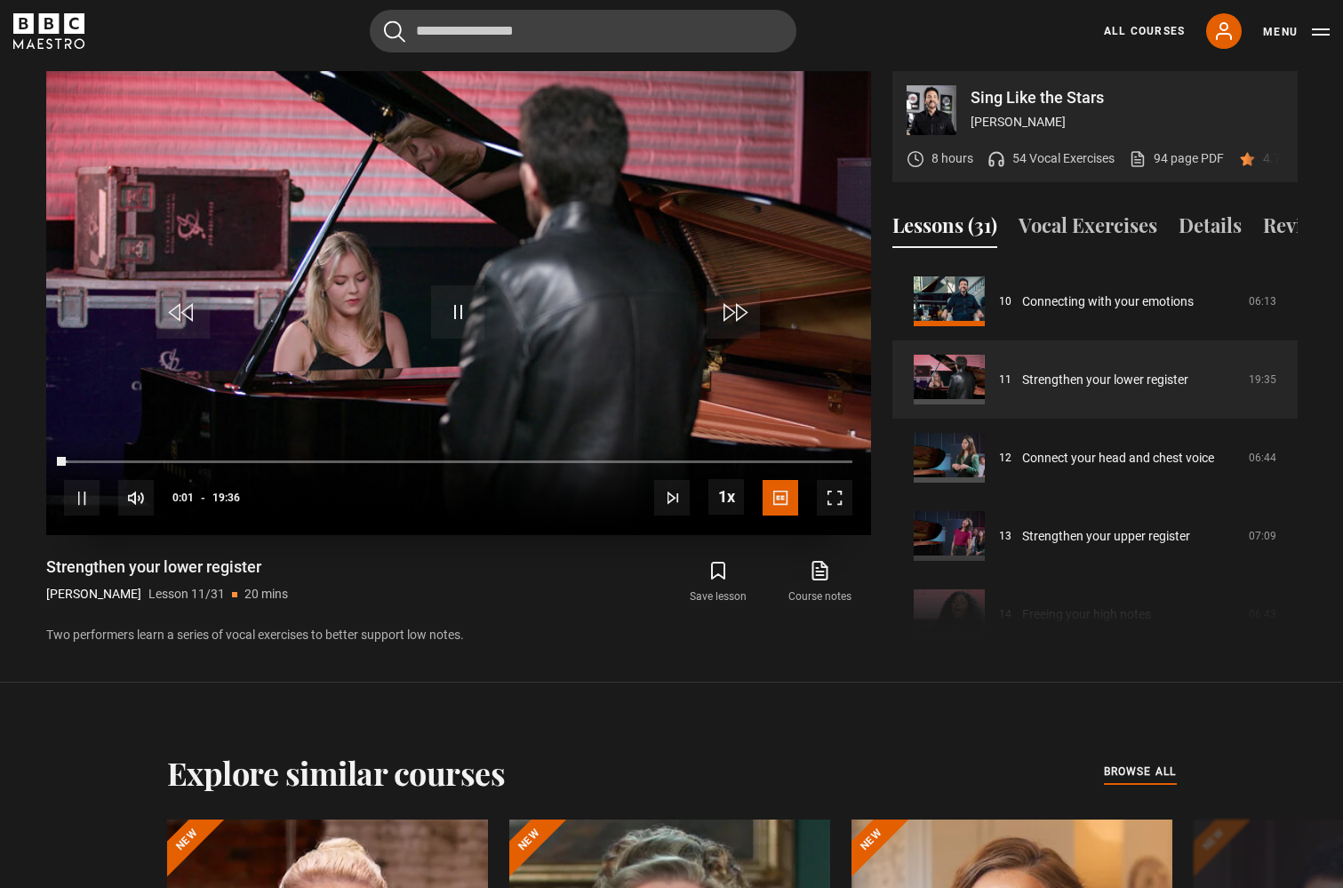
click at [835, 491] on span "Video Player" at bounding box center [835, 498] width 36 height 36
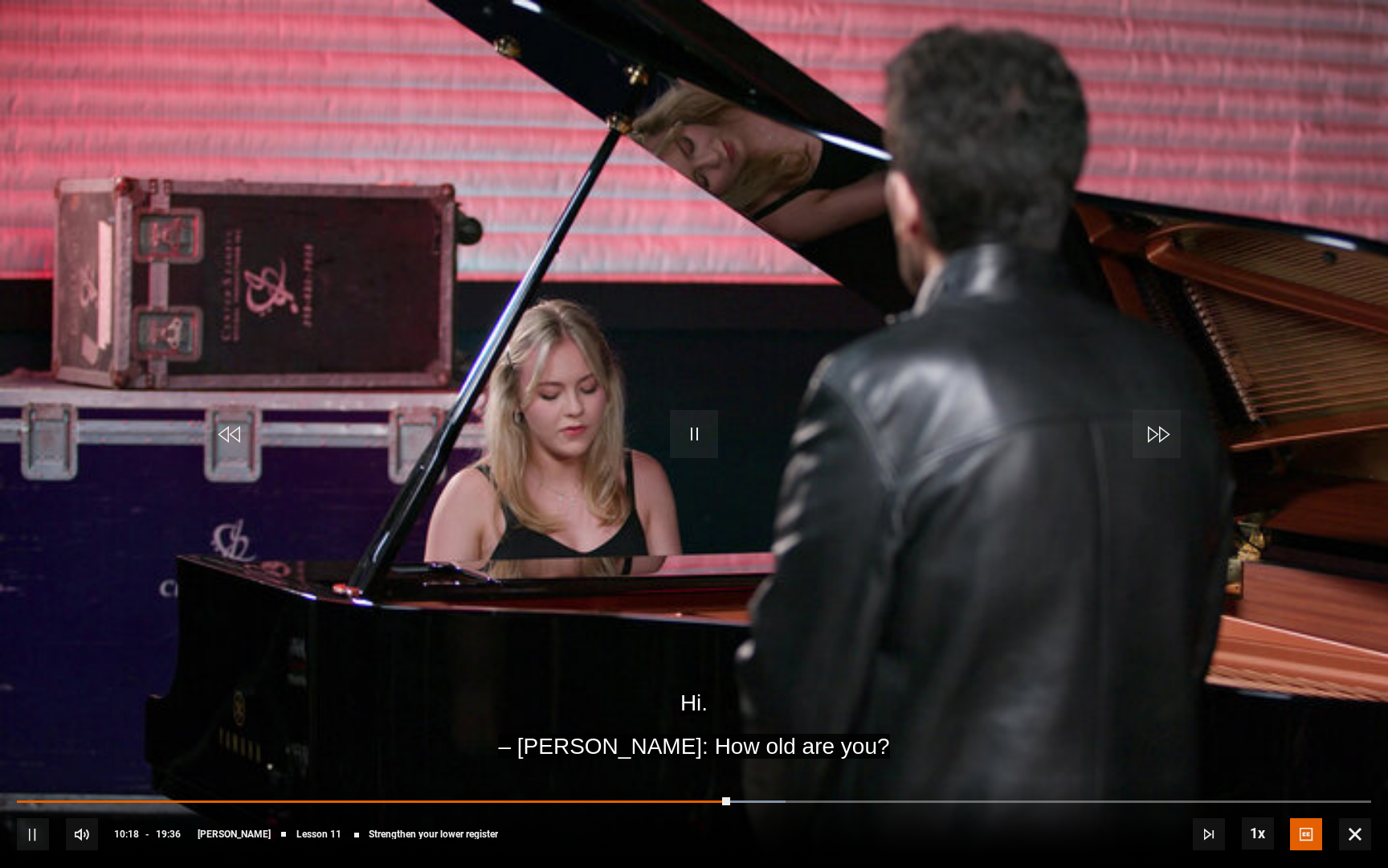
click at [690, 421] on span "Video Player" at bounding box center [694, 433] width 48 height 48
